Goal: Task Accomplishment & Management: Manage account settings

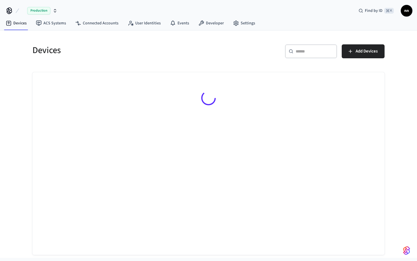
click at [299, 54] on input "text" at bounding box center [315, 51] width 38 height 6
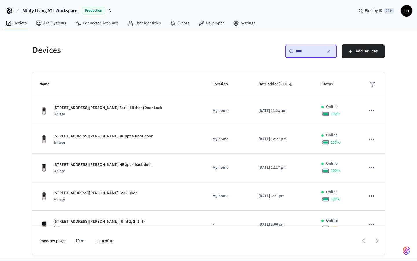
type input "***"
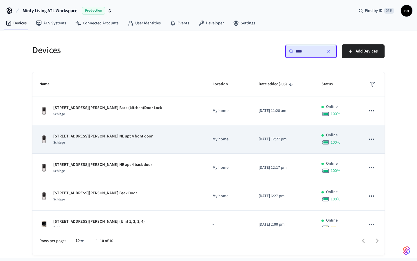
click at [125, 140] on div "[STREET_ADDRESS][PERSON_NAME] NE apt 4 front door Schlage" at bounding box center [118, 139] width 159 height 12
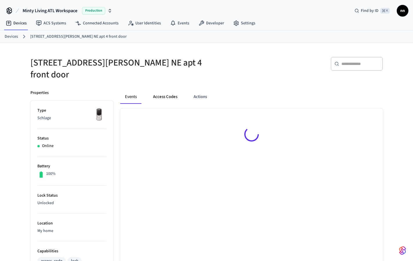
click at [174, 91] on button "Access Codes" at bounding box center [165, 97] width 34 height 14
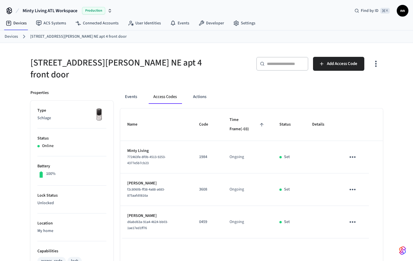
click at [14, 37] on link "Devices" at bounding box center [11, 37] width 13 height 6
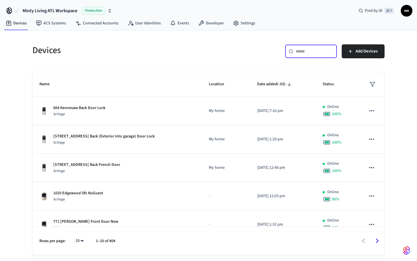
click at [305, 54] on input "text" at bounding box center [315, 51] width 38 height 6
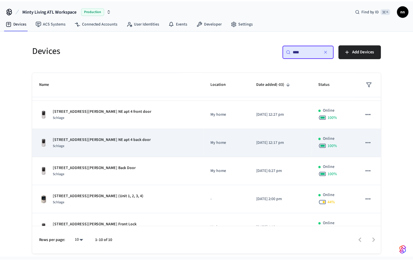
scroll to position [28, 0]
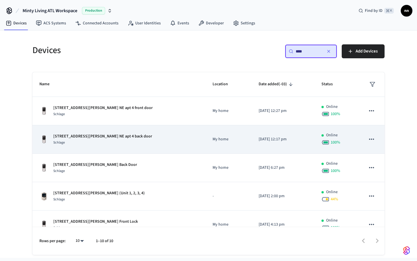
type input "***"
click at [149, 142] on div "[STREET_ADDRESS][PERSON_NAME] NE apt 4 back door Schlage" at bounding box center [118, 139] width 159 height 12
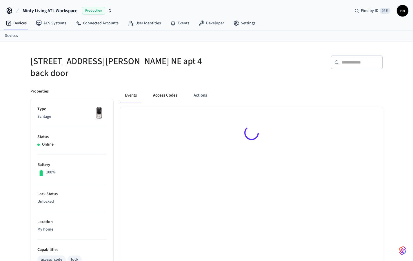
click at [172, 92] on button "Access Codes" at bounding box center [165, 95] width 34 height 14
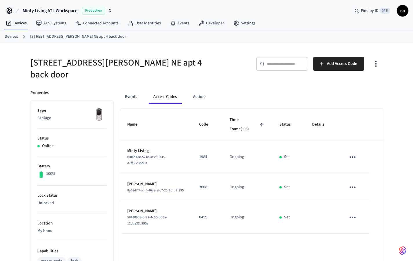
click at [19, 40] on ol "Devices [STREET_ADDRESS][PERSON_NAME] NE apt 4 back door" at bounding box center [209, 37] width 408 height 8
click at [17, 37] on link "Devices" at bounding box center [11, 37] width 13 height 6
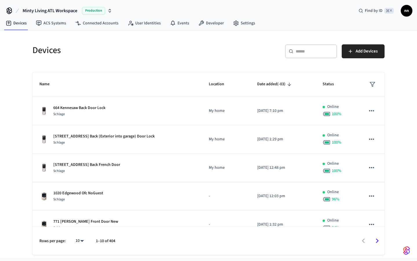
click at [324, 54] on div "​ ​" at bounding box center [311, 51] width 52 height 14
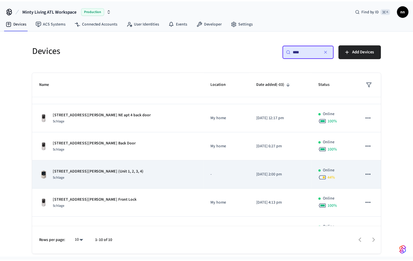
scroll to position [50, 0]
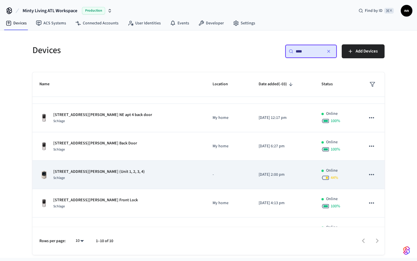
type input "***"
click at [126, 173] on p "[STREET_ADDRESS][PERSON_NAME] (Unit 1, 2, 3, 4)" at bounding box center [99, 172] width 92 height 6
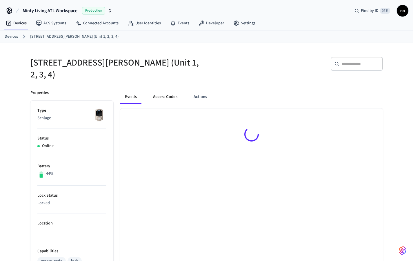
click at [165, 90] on button "Access Codes" at bounding box center [165, 97] width 34 height 14
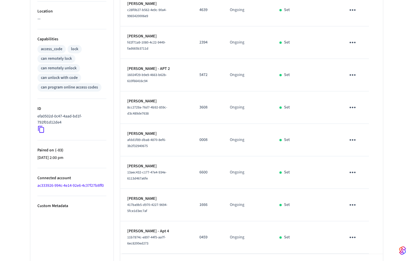
scroll to position [61, 0]
